Goal: Go to known website: Access a specific website the user already knows

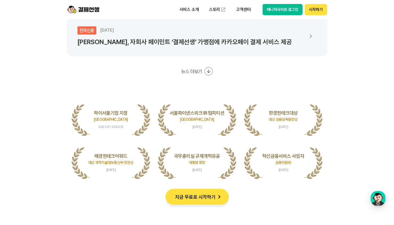
click at [315, 9] on button "시작하기" at bounding box center [316, 9] width 22 height 11
click at [319, 8] on button "시작하기" at bounding box center [316, 9] width 22 height 11
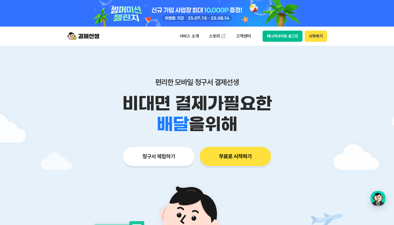
click at [284, 35] on button "매니저사이트 로그인" at bounding box center [283, 36] width 40 height 11
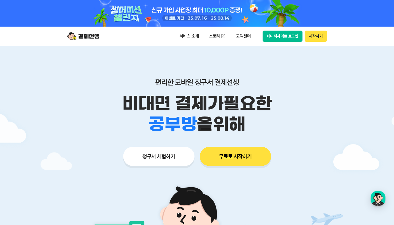
click at [289, 34] on button "매니저사이트 로그인" at bounding box center [283, 36] width 40 height 11
